Goal: Find specific page/section: Find specific page/section

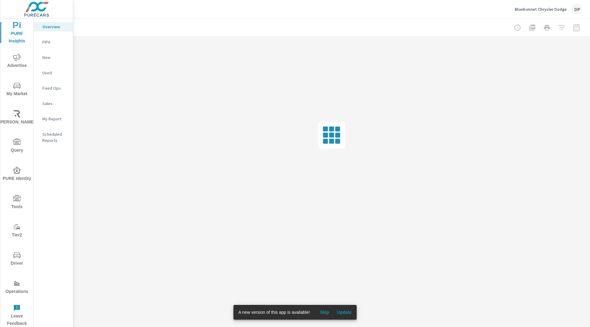
click at [57, 41] on p "PIPA" at bounding box center [55, 42] width 26 height 6
click at [324, 312] on span "Skip" at bounding box center [324, 313] width 15 height 6
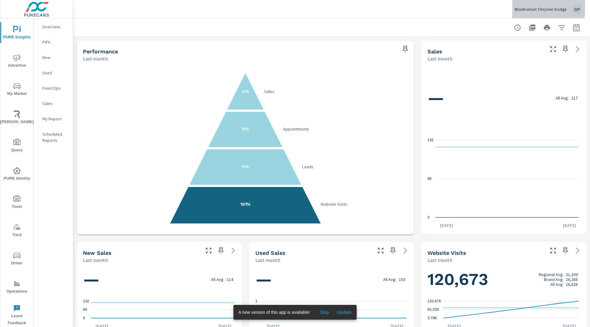
click at [536, 6] on p "Bluebonnet Chrysler Dodge" at bounding box center [541, 9] width 52 height 6
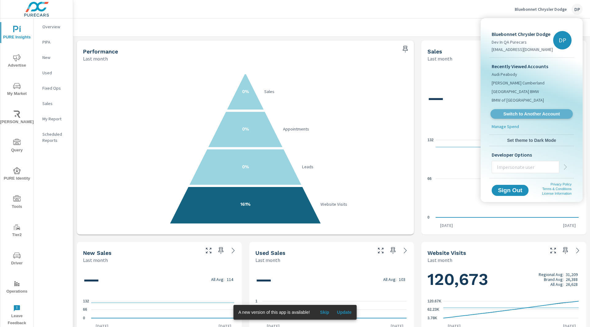
click at [524, 112] on span "Switch to Another Account" at bounding box center [531, 114] width 75 height 6
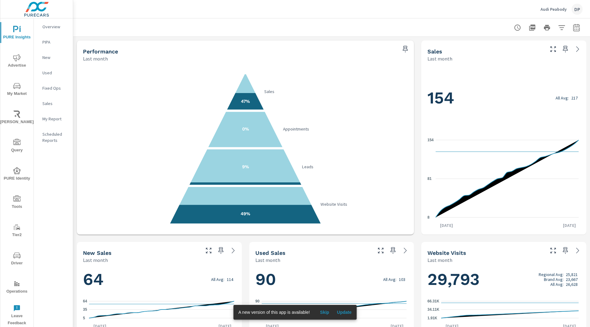
click at [490, 10] on div "Audi Peabody DP" at bounding box center [332, 9] width 502 height 18
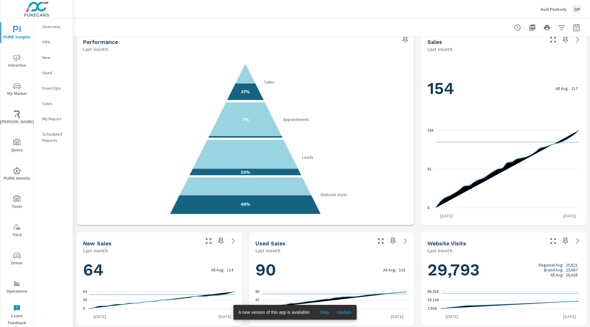
scroll to position [10, 0]
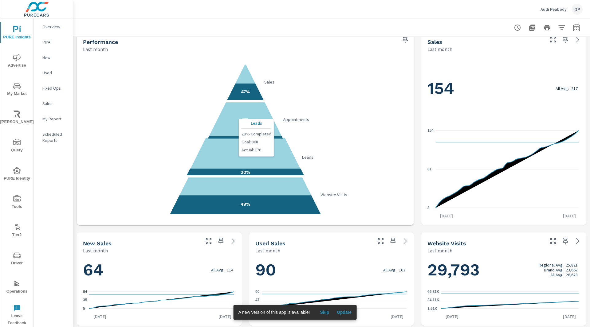
click at [256, 157] on polygon at bounding box center [245, 158] width 119 height 40
